Goal: Information Seeking & Learning: Learn about a topic

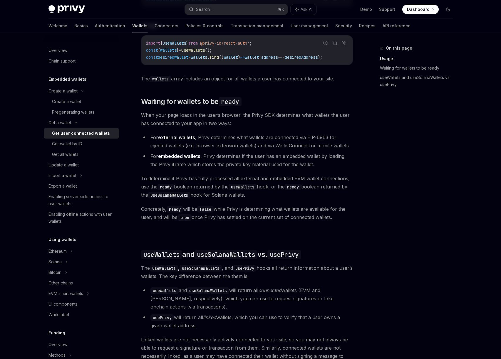
scroll to position [117, 0]
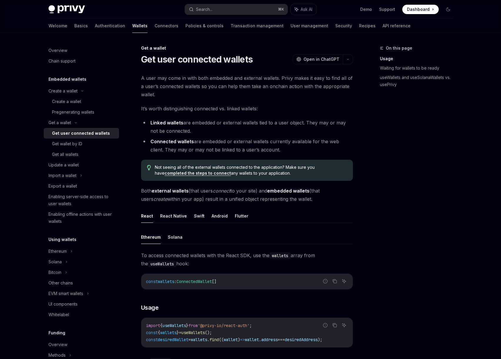
scroll to position [117, 0]
